Goal: Find specific fact: Find specific fact

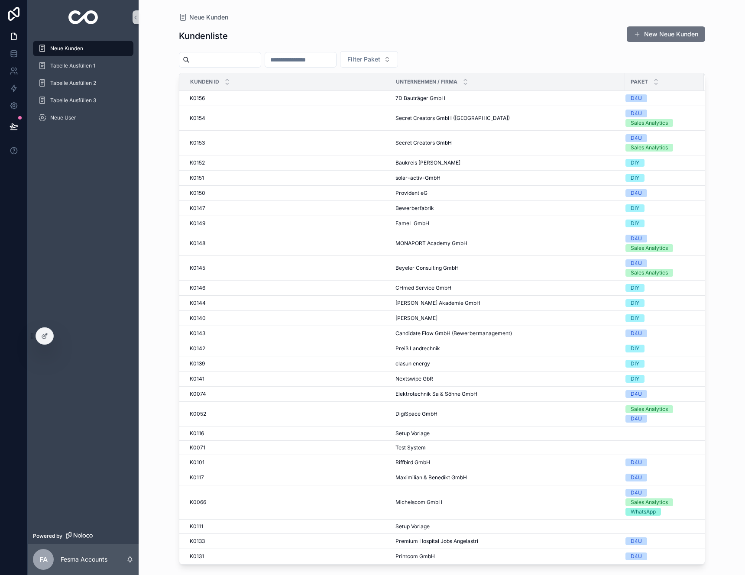
click at [301, 60] on input "scrollable content" at bounding box center [300, 60] width 71 height 12
type input "**"
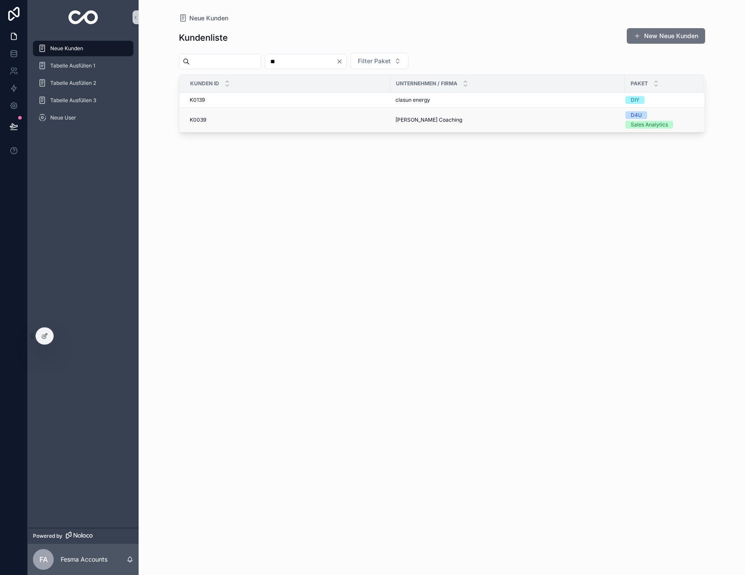
click at [290, 116] on td "K0039 K0039" at bounding box center [284, 120] width 211 height 25
click at [273, 125] on td "K0039 K0039" at bounding box center [284, 120] width 211 height 25
click at [278, 116] on div "K0039 K0039" at bounding box center [287, 119] width 195 height 7
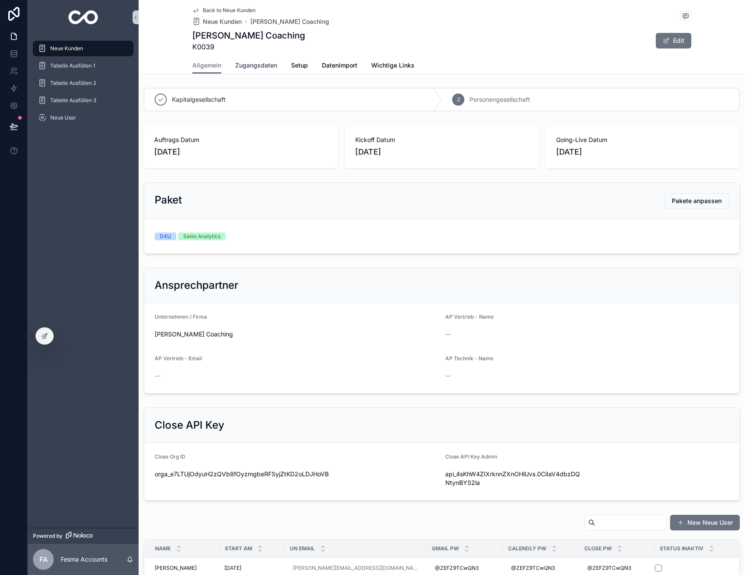
click at [254, 65] on span "Zugangsdaten" at bounding box center [256, 65] width 42 height 9
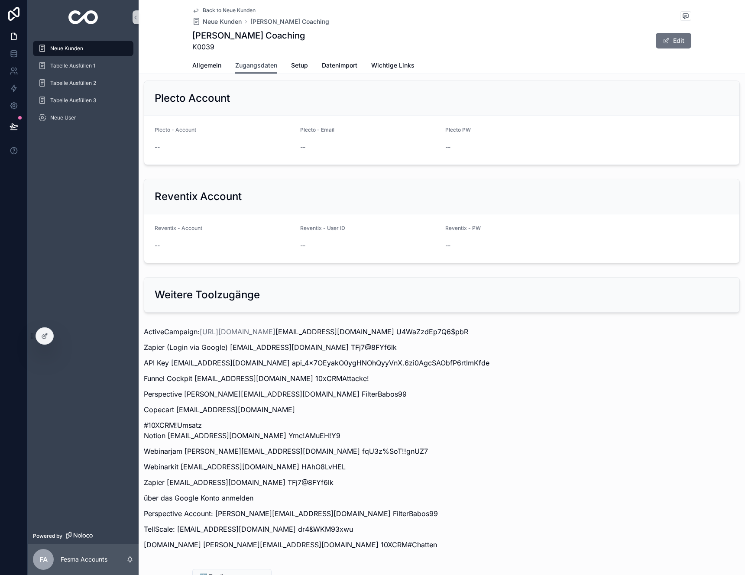
scroll to position [888, 0]
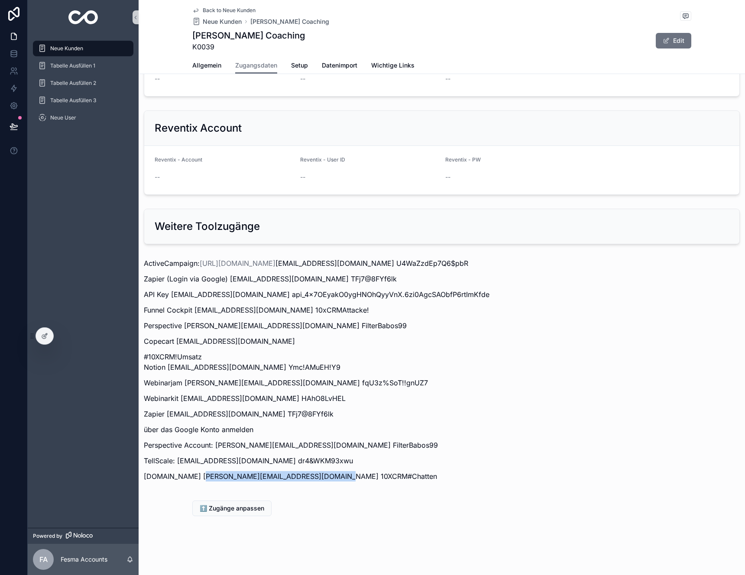
drag, startPoint x: 330, startPoint y: 479, endPoint x: 204, endPoint y: 479, distance: 126.4
click at [204, 479] on p "[DOMAIN_NAME] [PERSON_NAME][EMAIL_ADDRESS][DOMAIN_NAME] 10XCRM#Chatten" at bounding box center [442, 476] width 596 height 10
copy p "[PERSON_NAME][EMAIL_ADDRESS][DOMAIN_NAME]"
drag, startPoint x: 400, startPoint y: 478, endPoint x: 334, endPoint y: 477, distance: 66.7
click at [334, 477] on p "[DOMAIN_NAME] [PERSON_NAME][EMAIL_ADDRESS][DOMAIN_NAME] 10XCRM#Chatten" at bounding box center [442, 476] width 596 height 10
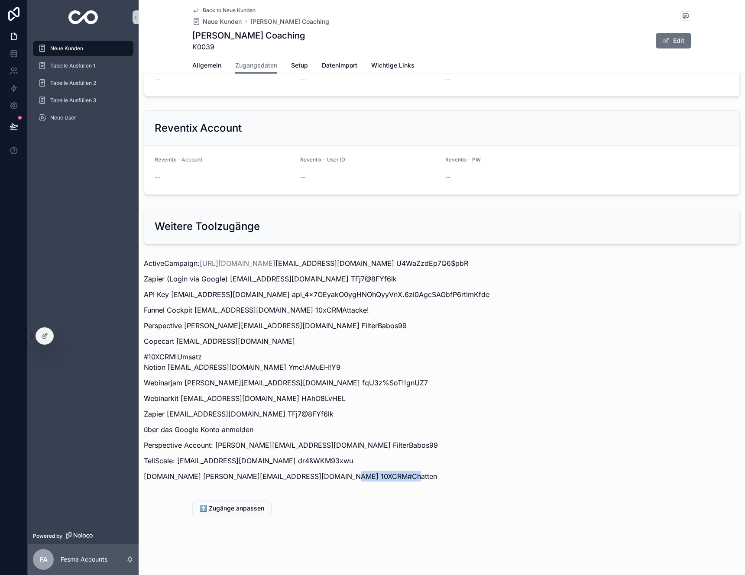
copy p "10XCRM#Chatten"
